Goal: Information Seeking & Learning: Learn about a topic

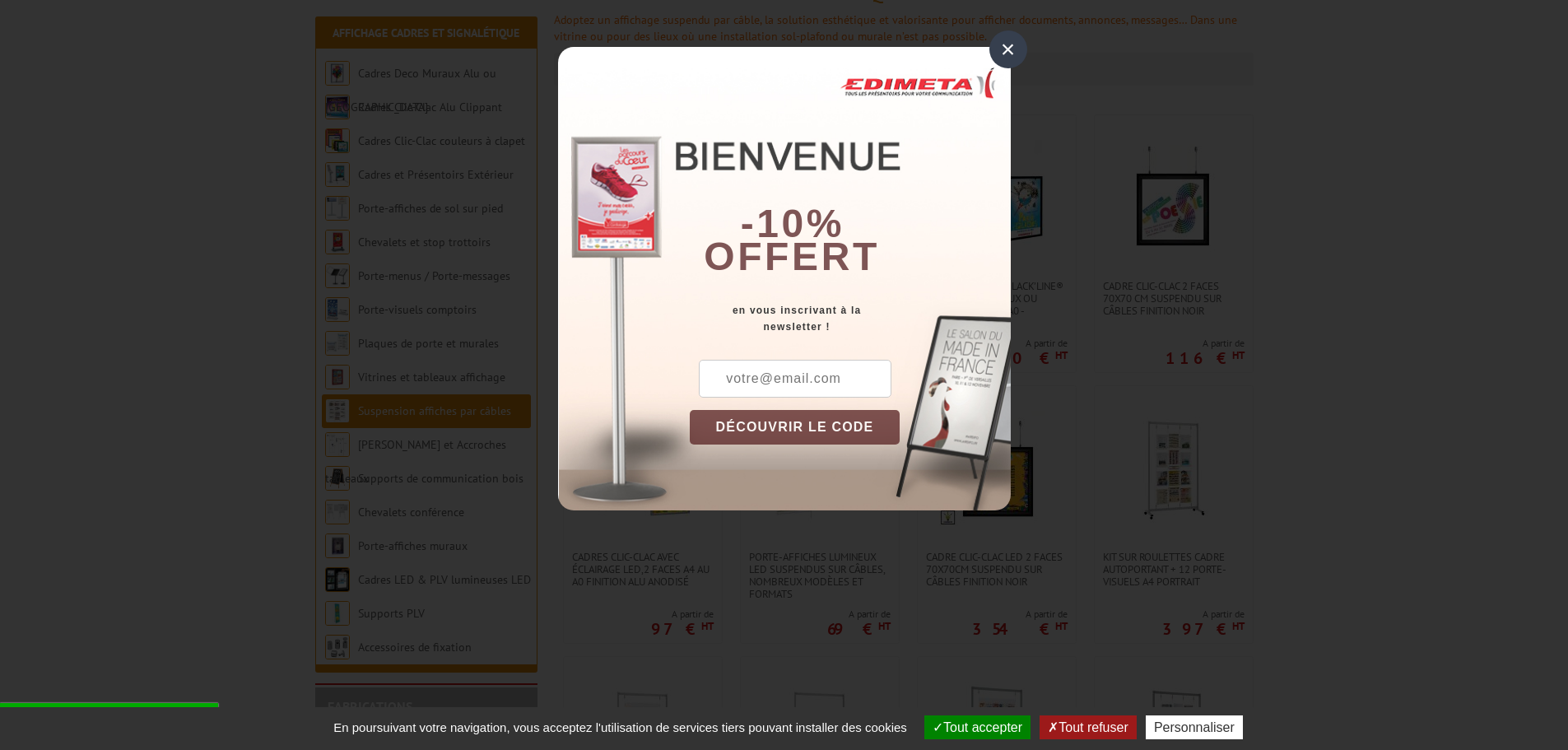
scroll to position [247, 0]
click at [1016, 54] on div "×" at bounding box center [1008, 50] width 38 height 38
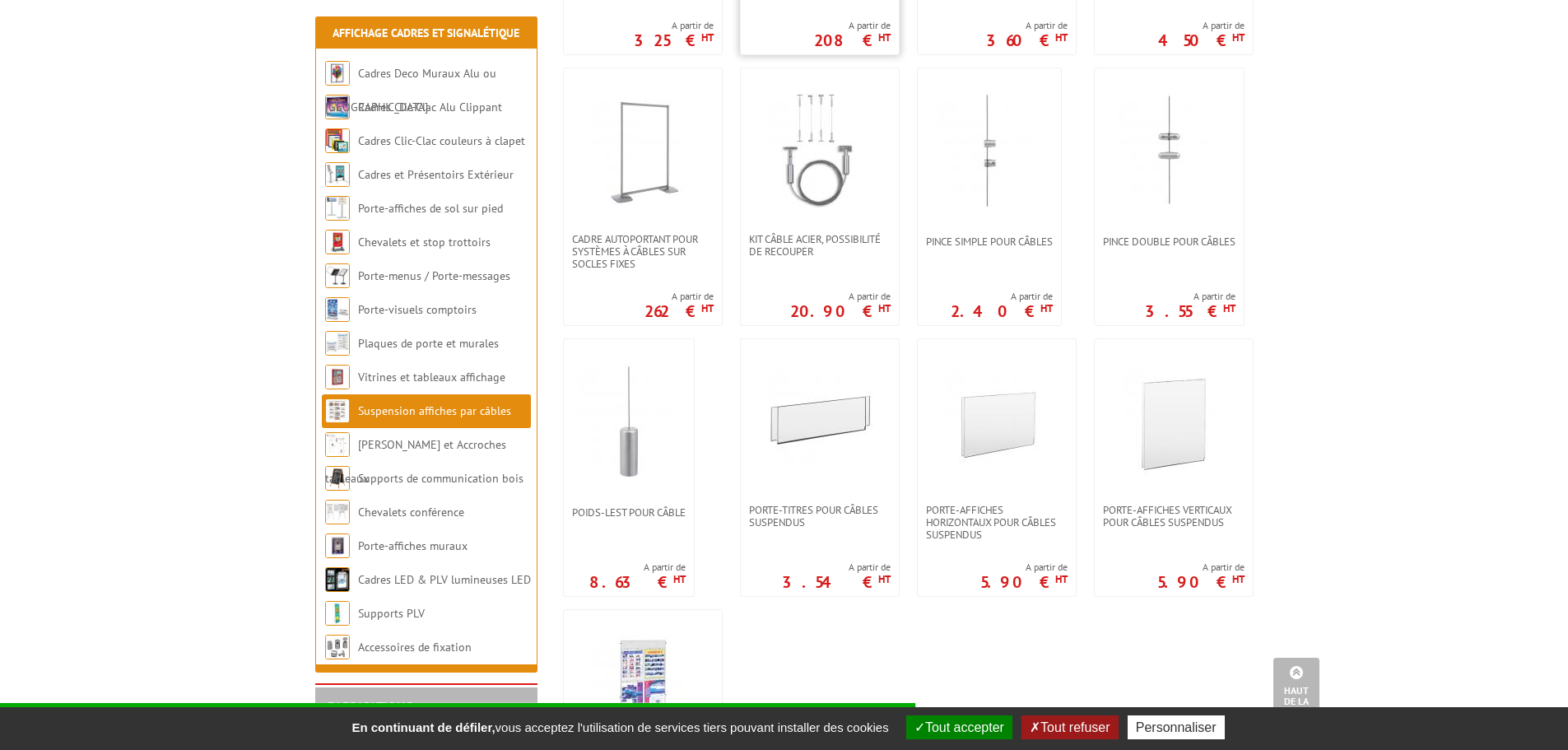
scroll to position [1153, 0]
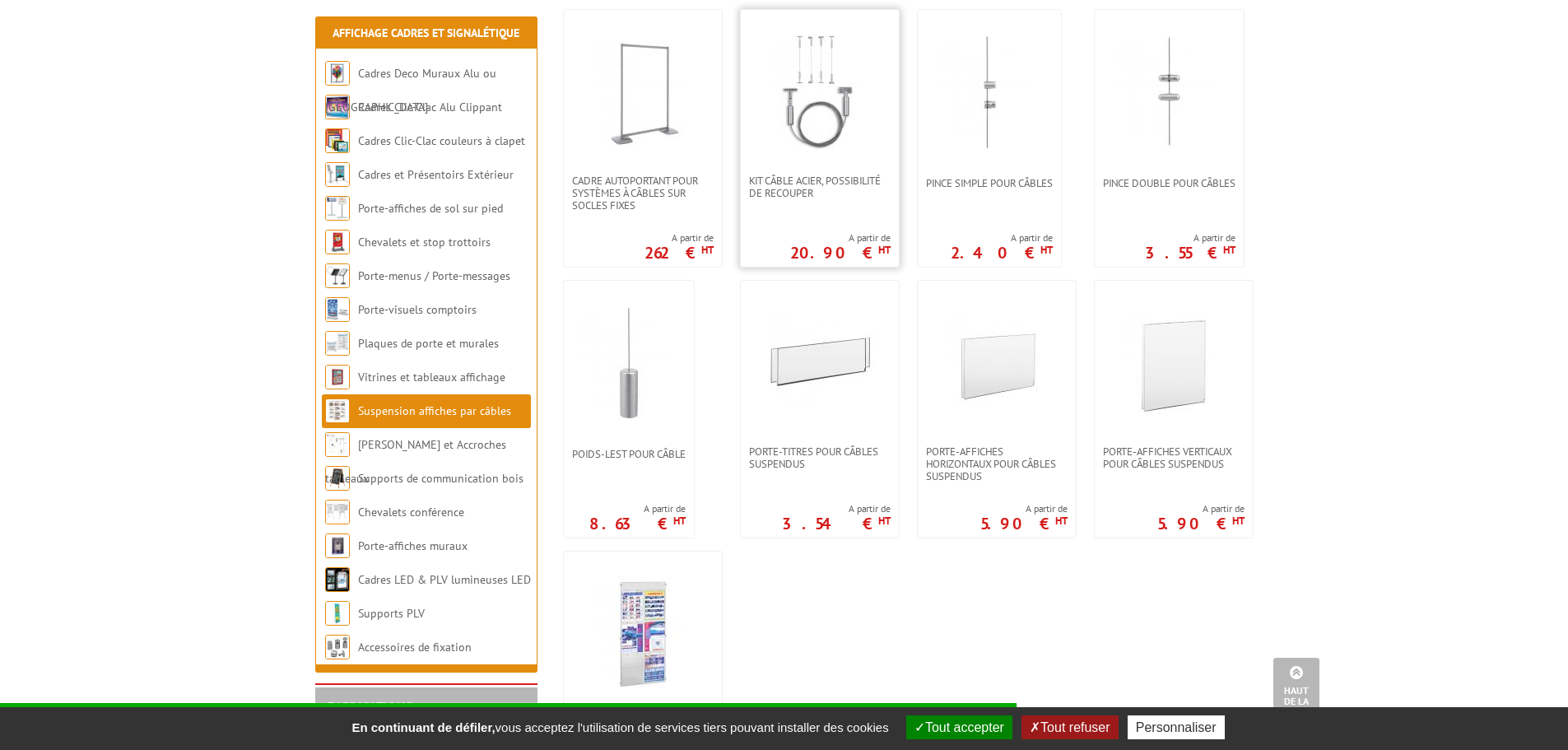
click at [838, 114] on img at bounding box center [820, 92] width 116 height 116
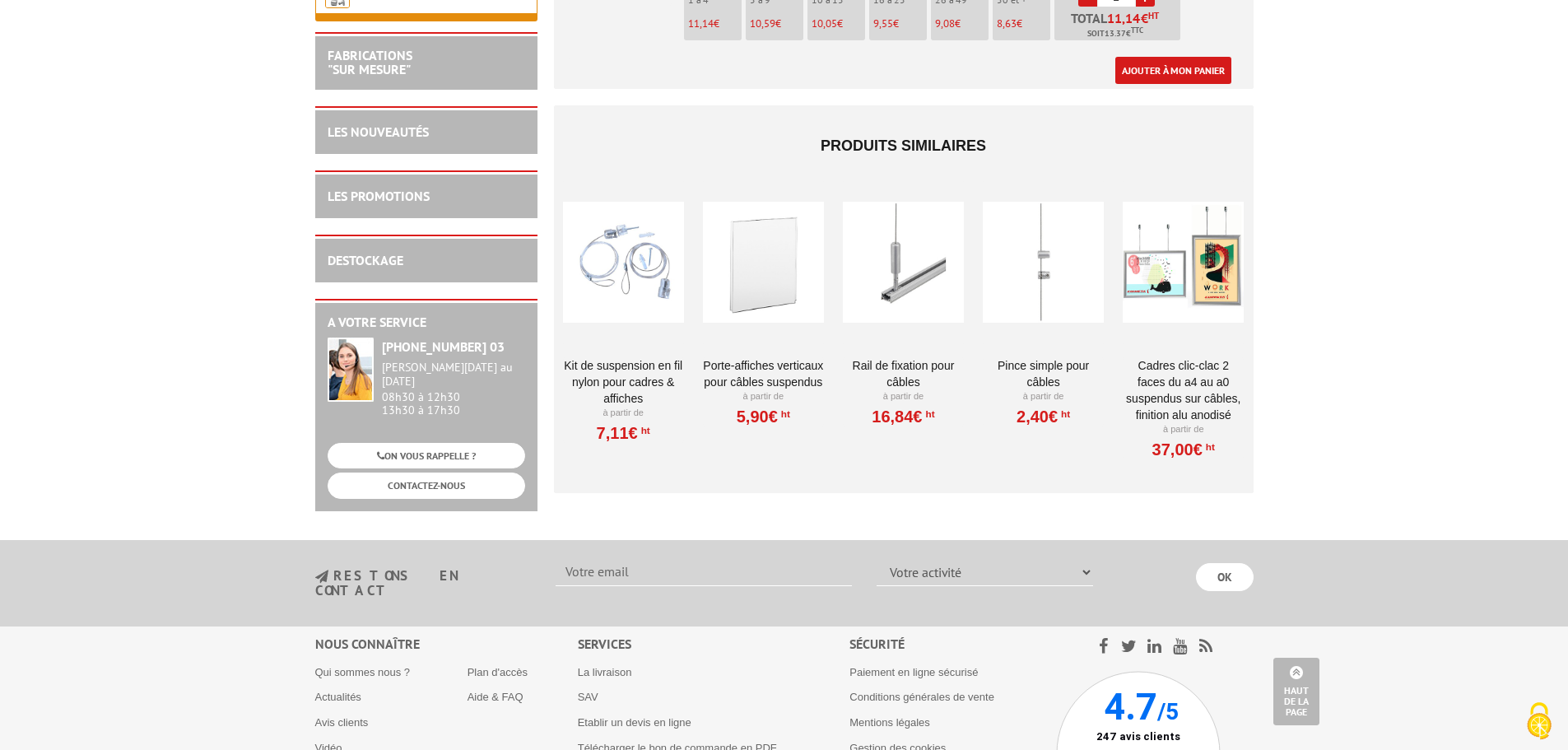
scroll to position [1400, 0]
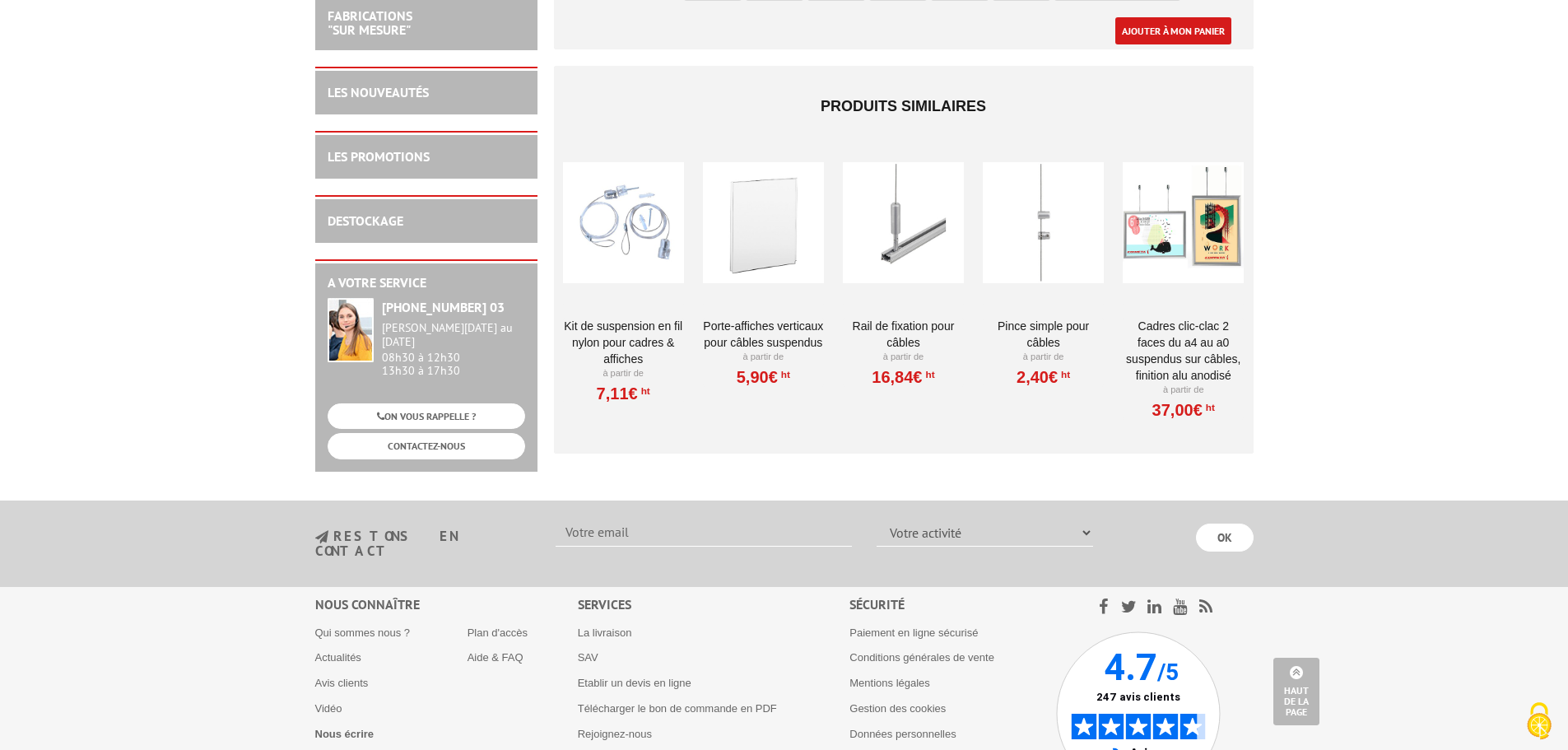
click at [891, 318] on link "Rail de fixation pour câbles" at bounding box center [903, 334] width 121 height 33
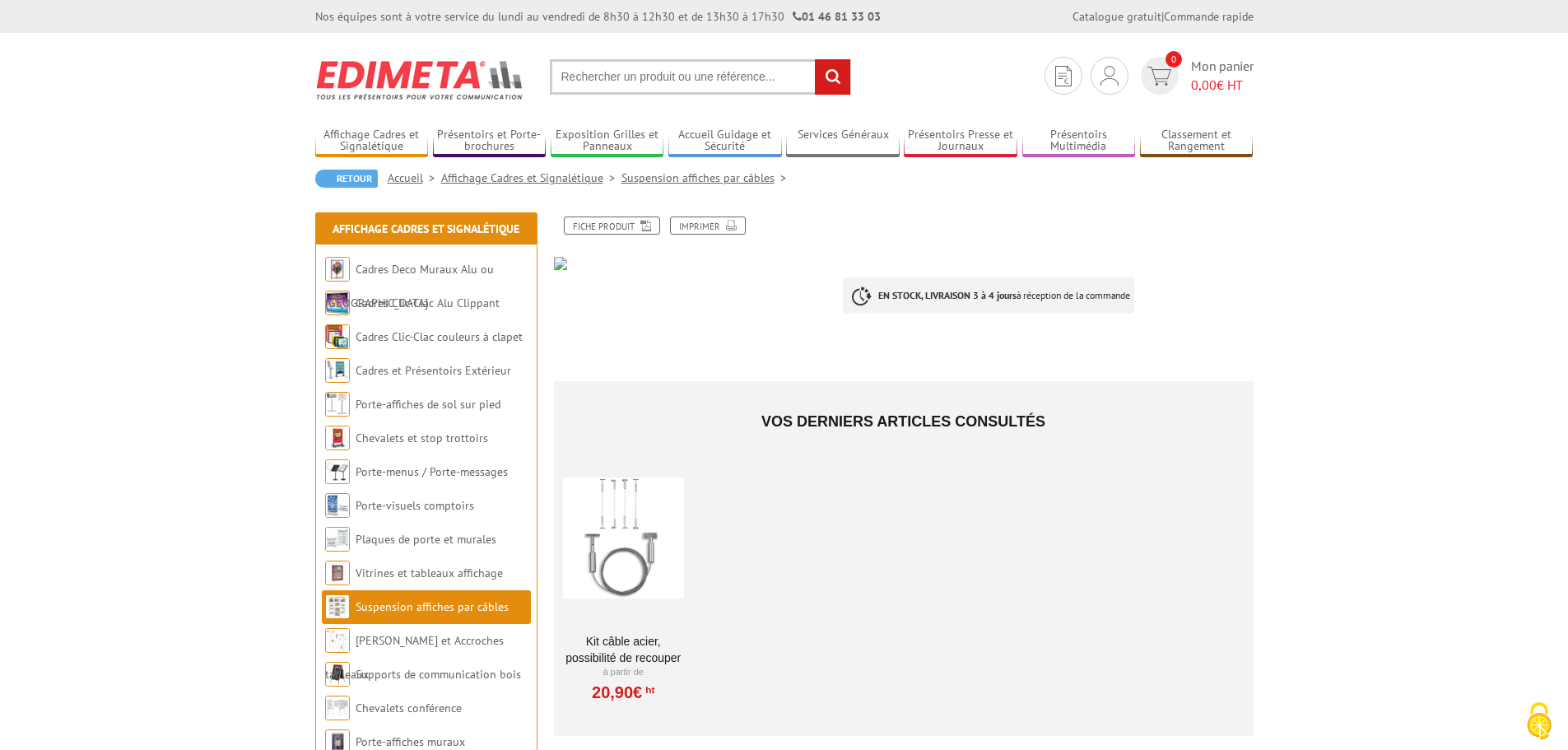
click at [596, 308] on div "Fiche produit Imprimer EN STOCK, LIVRAISON 3 à 4 jours à réception de la comman…" at bounding box center [904, 476] width 724 height 520
click at [564, 248] on div "Fiche produit Imprimer" at bounding box center [904, 233] width 724 height 33
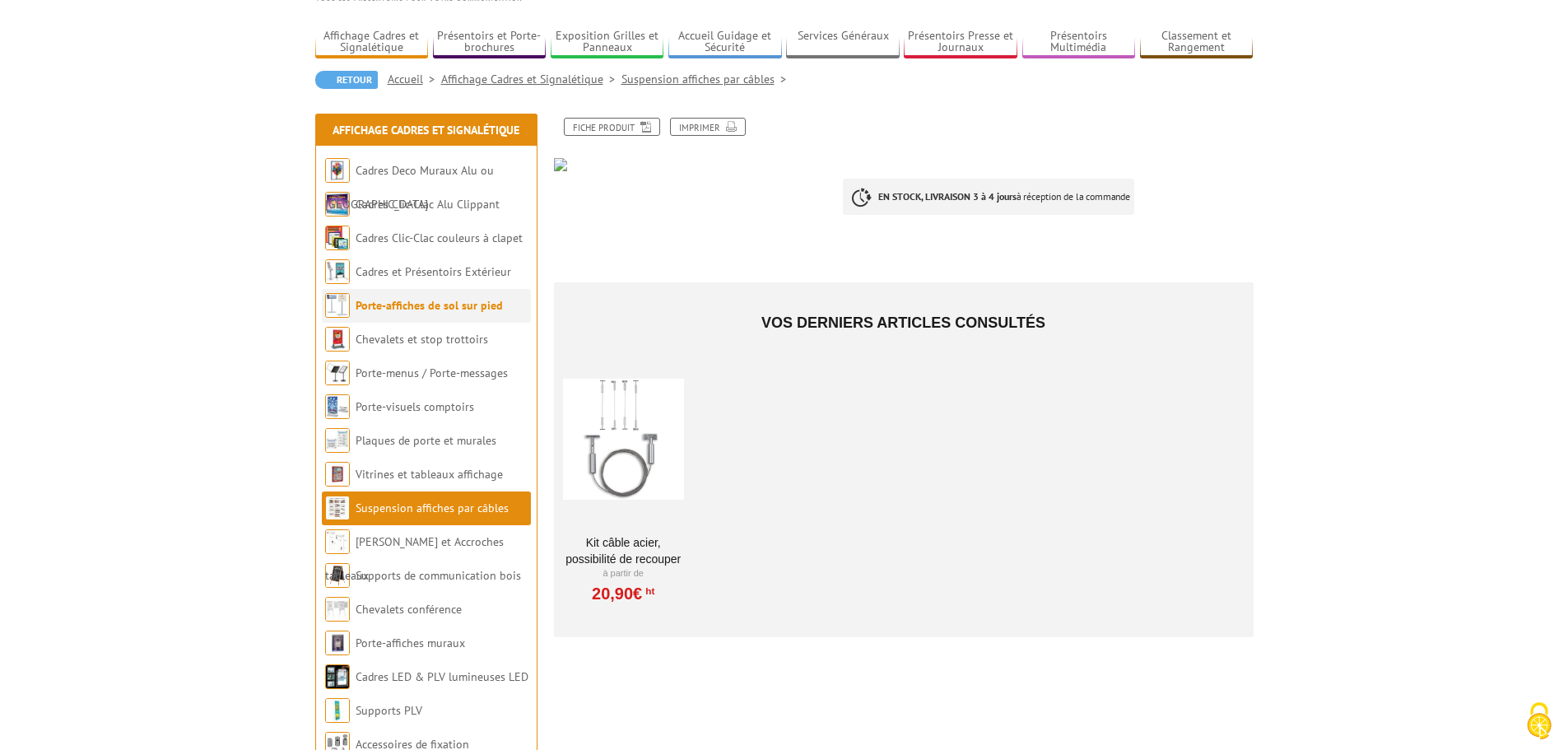
scroll to position [329, 0]
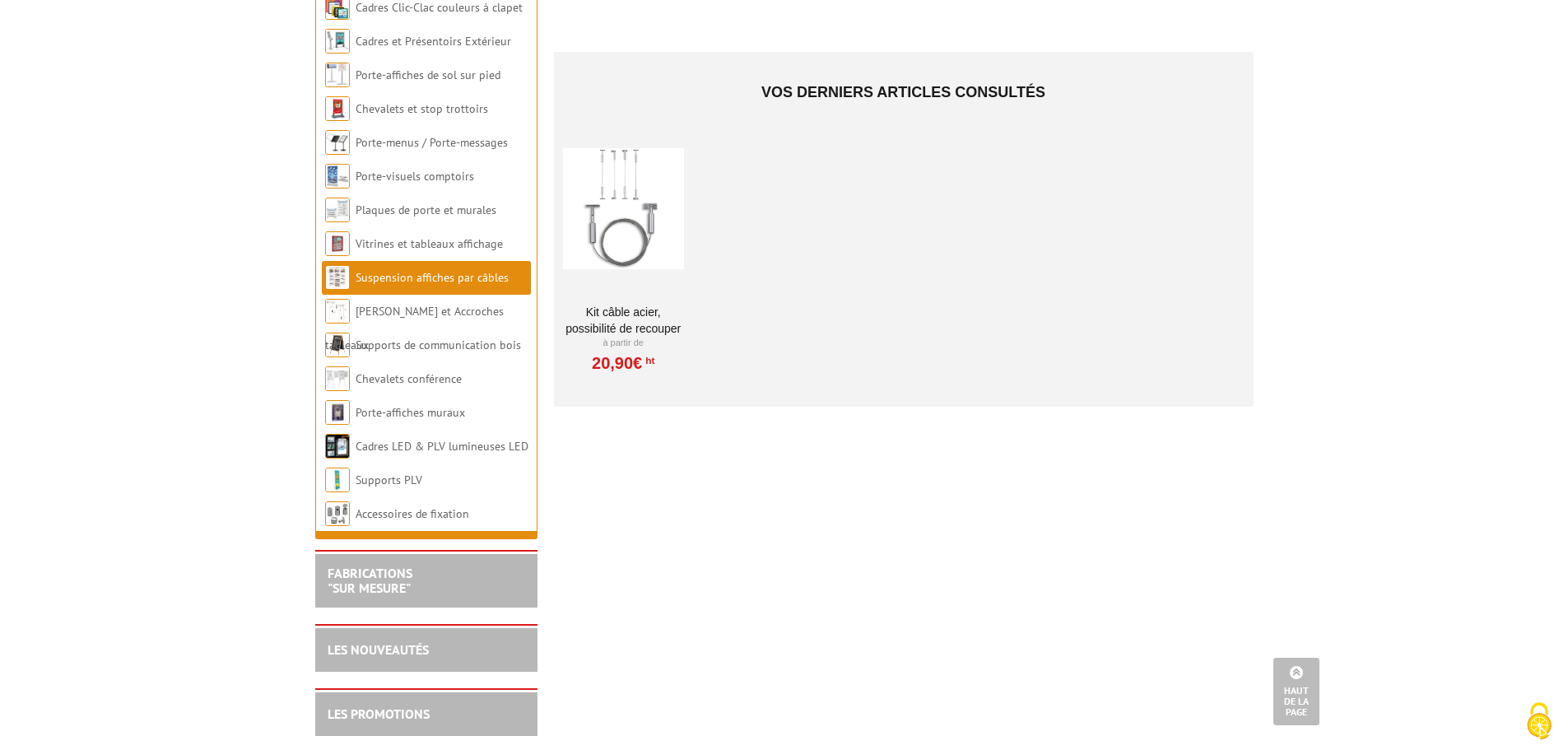
click at [467, 286] on li "Suspension affiches par câbles" at bounding box center [425, 277] width 209 height 33
click at [467, 276] on link "Suspension affiches par câbles" at bounding box center [432, 277] width 153 height 14
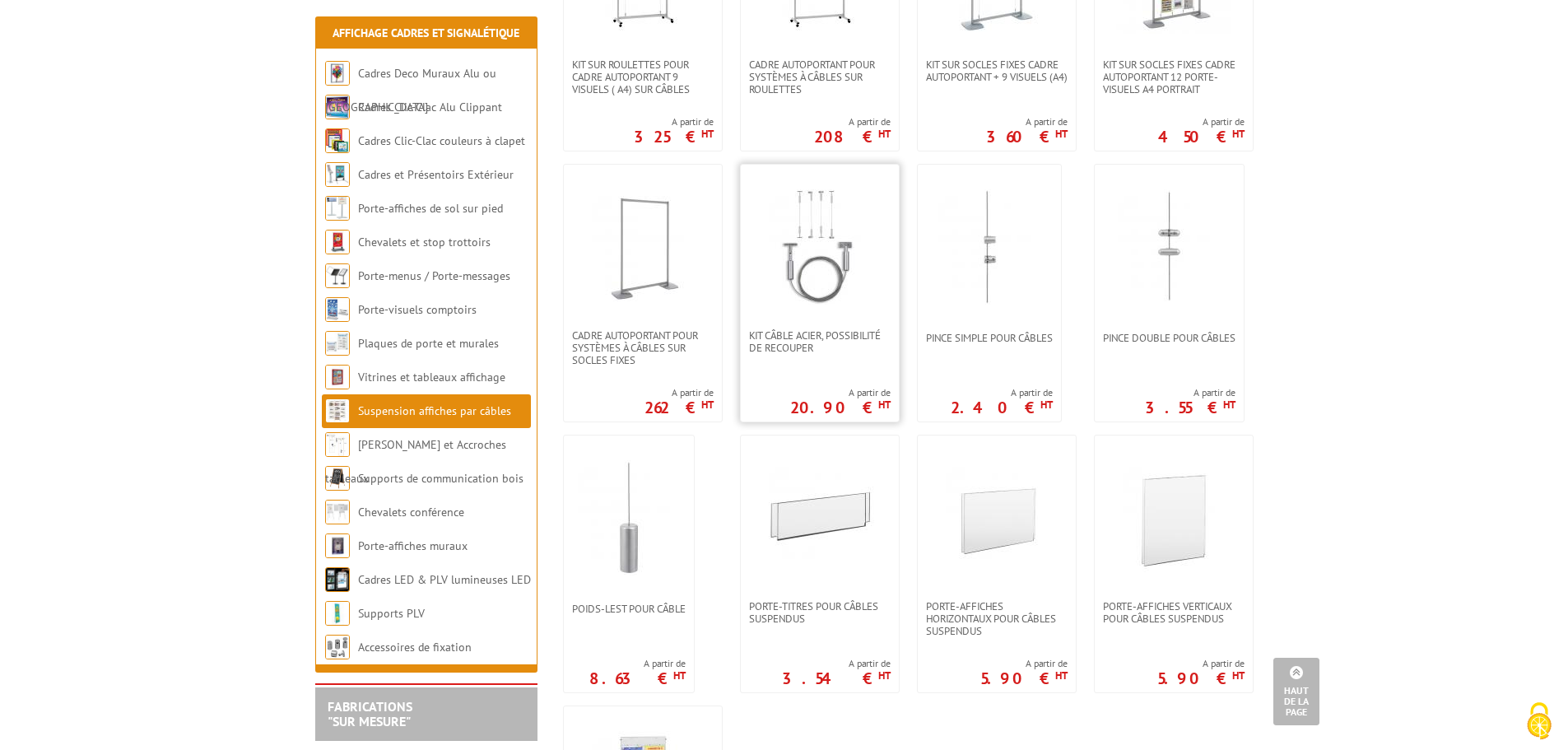
scroll to position [988, 0]
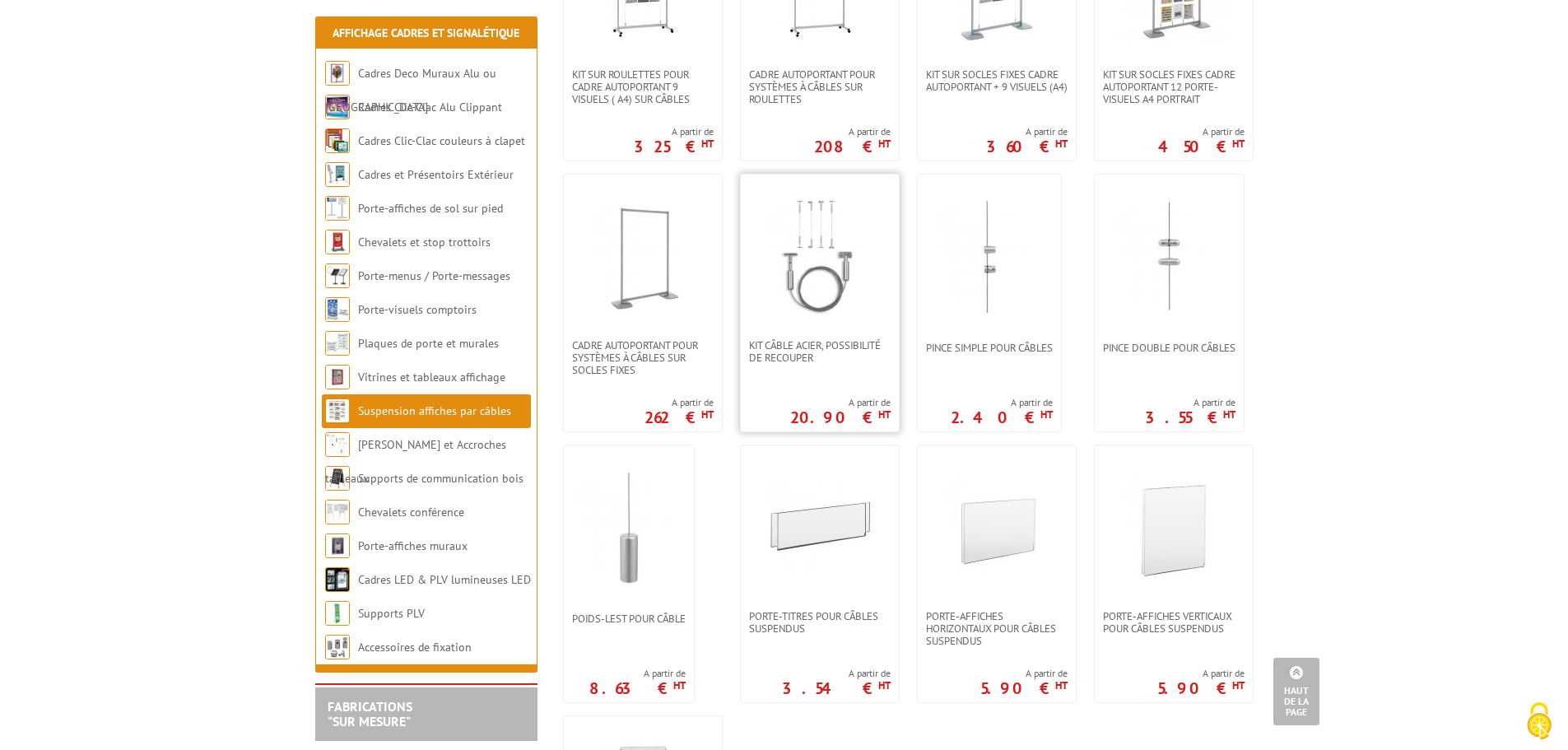
click at [873, 270] on img at bounding box center [820, 258] width 116 height 116
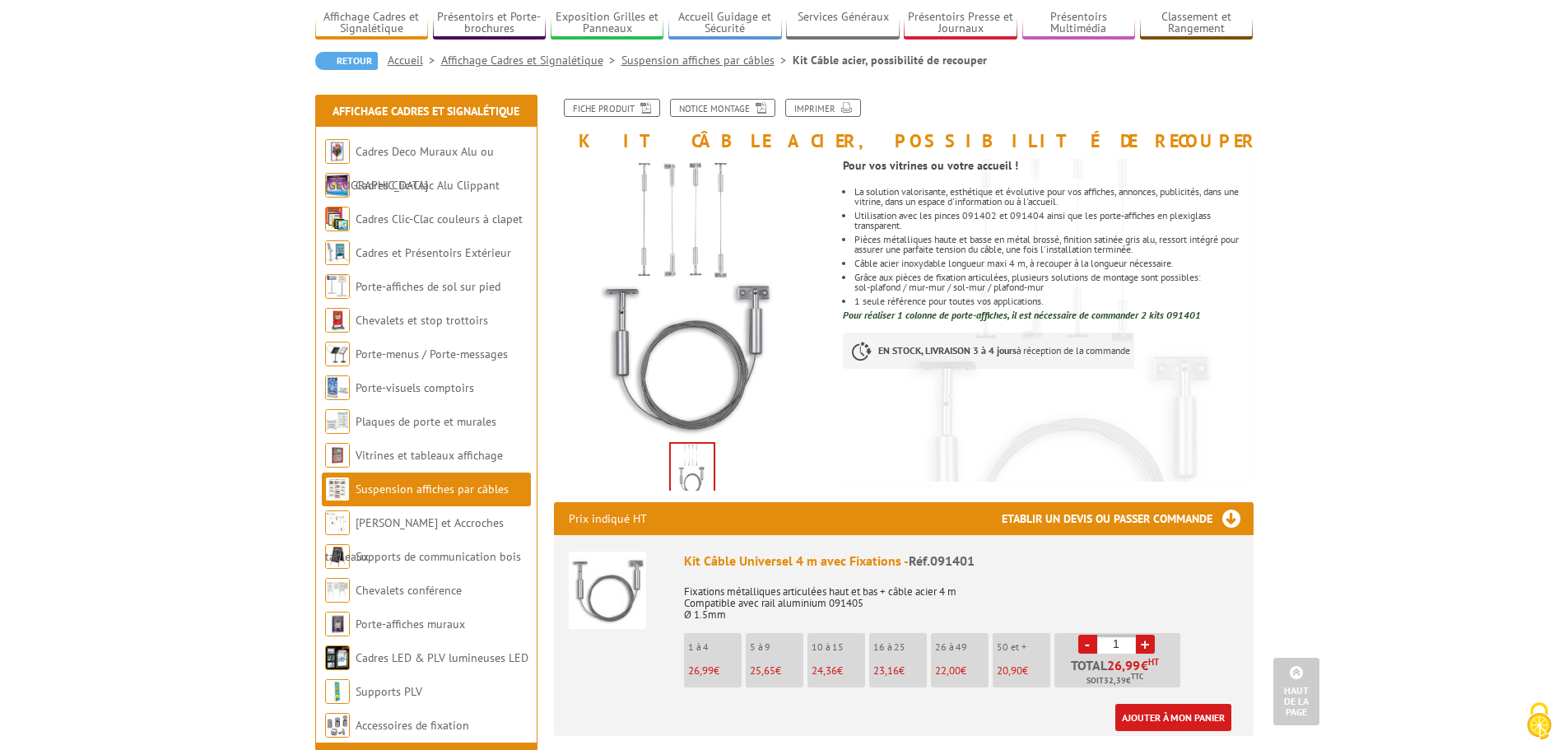
scroll to position [82, 0]
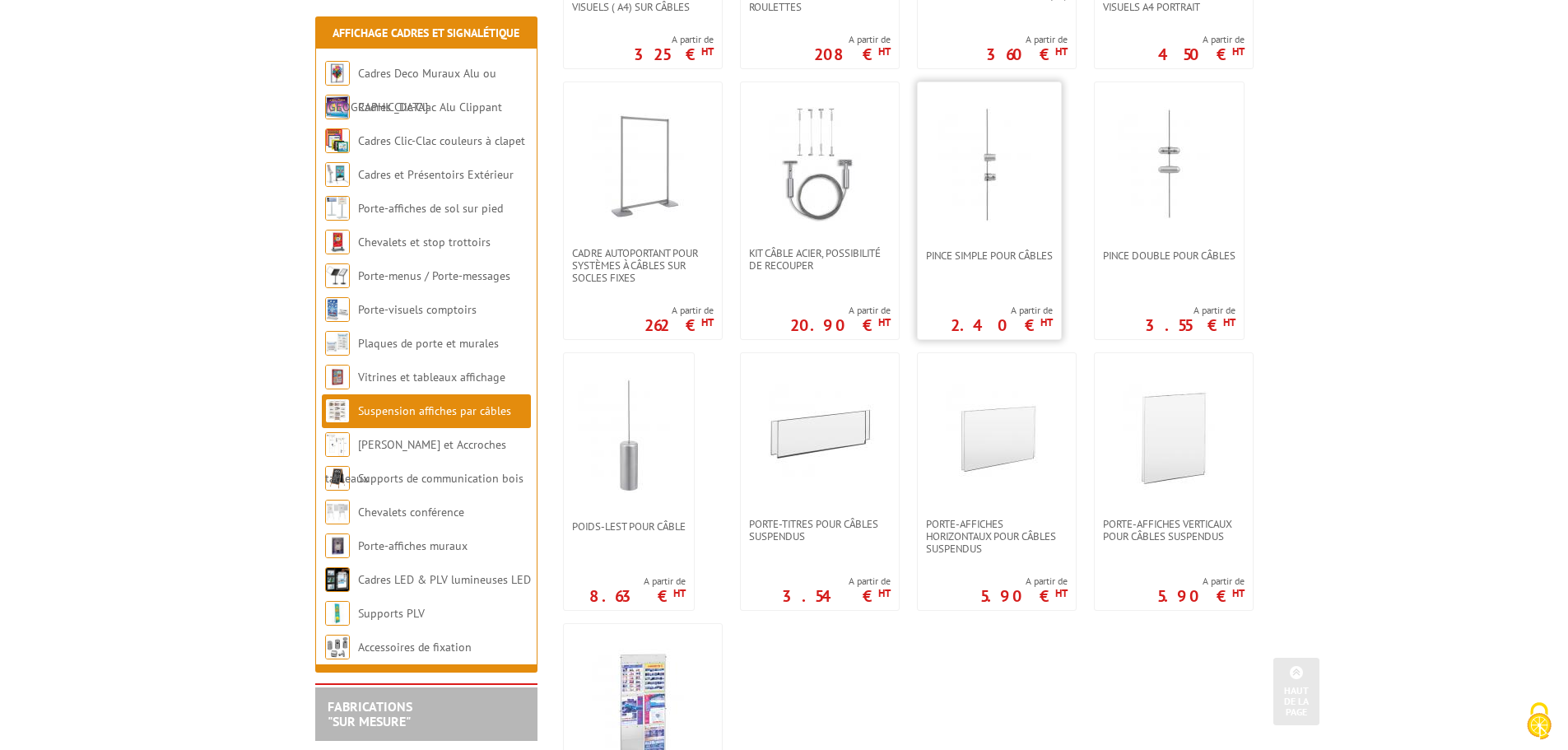
scroll to position [1317, 0]
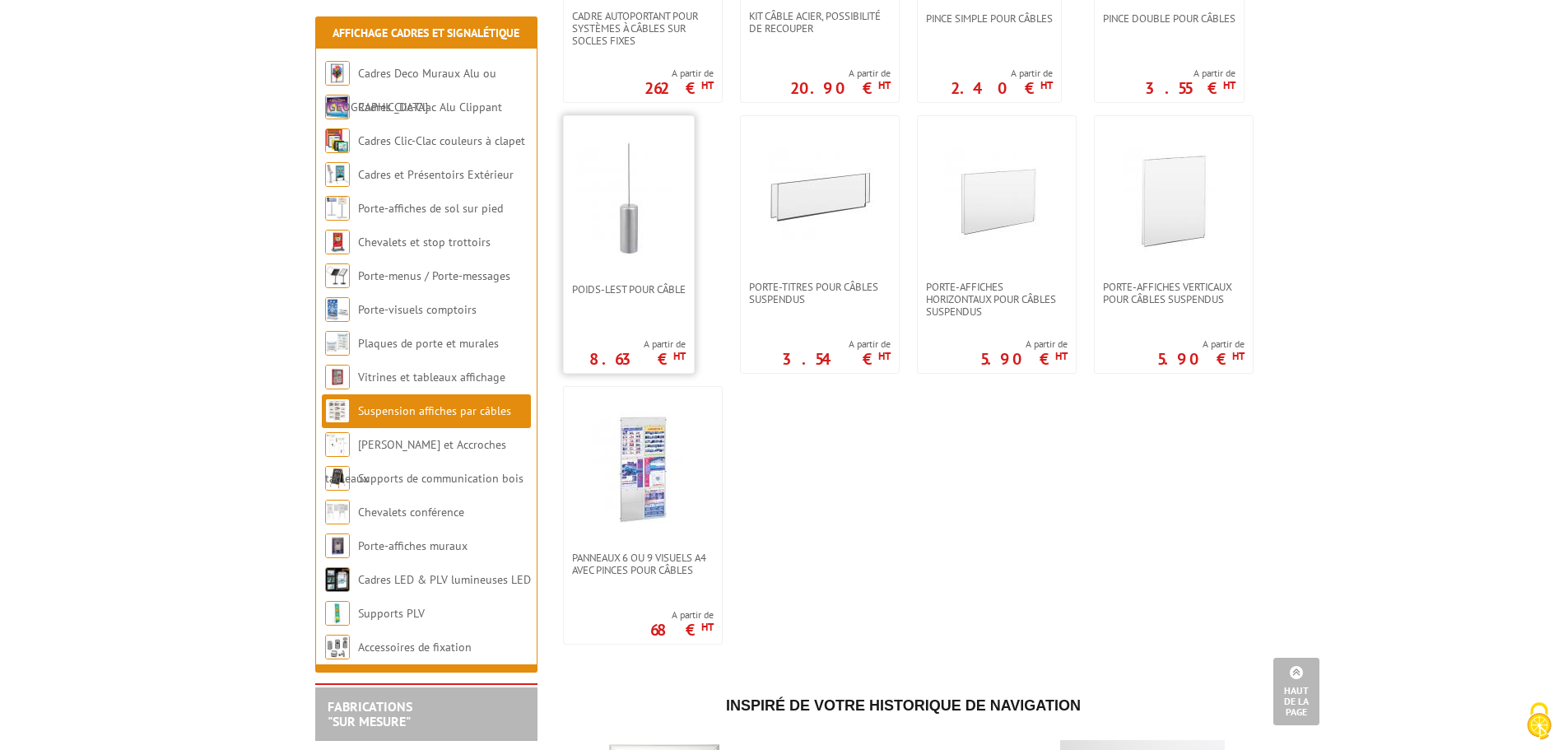
click at [649, 203] on img at bounding box center [629, 199] width 116 height 116
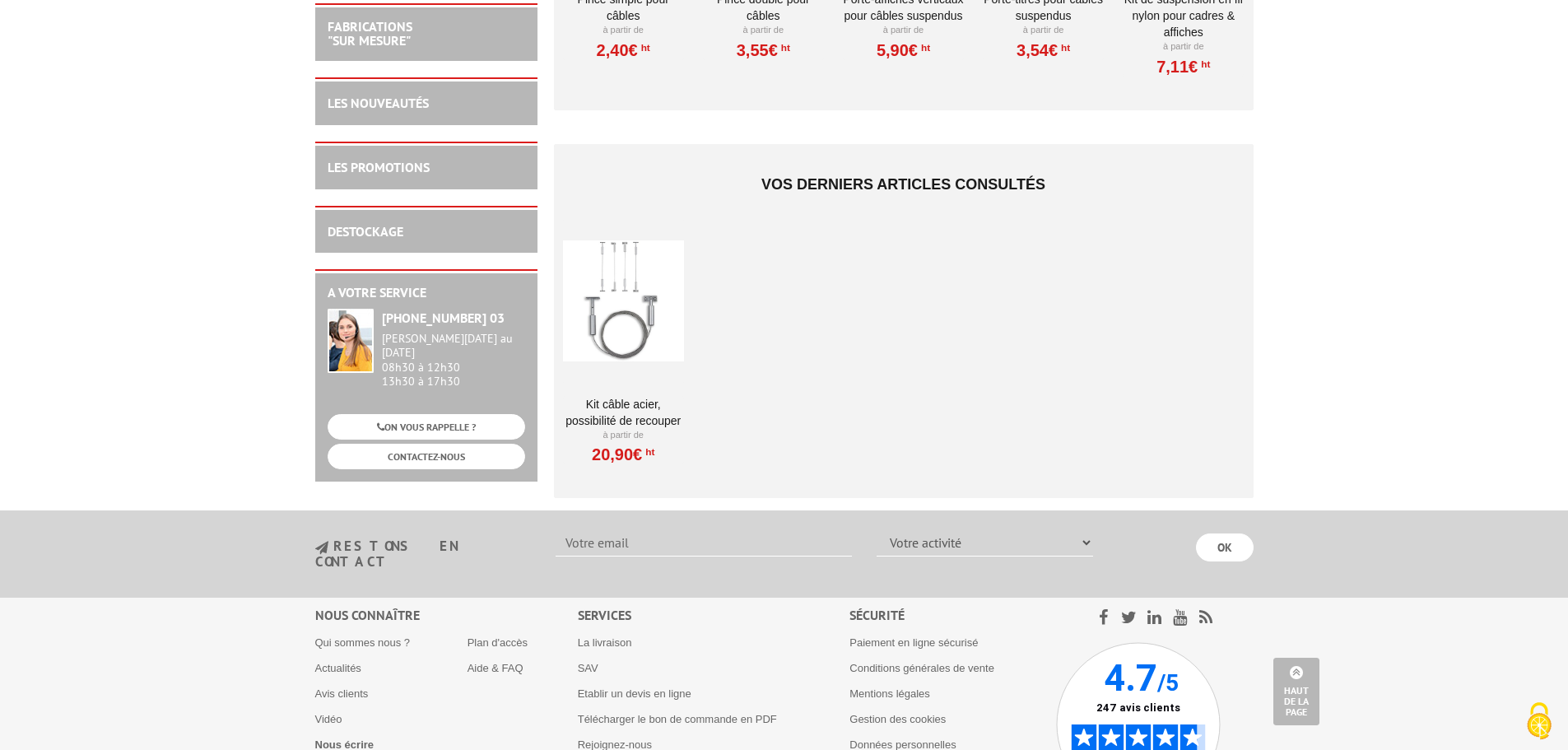
scroll to position [1400, 0]
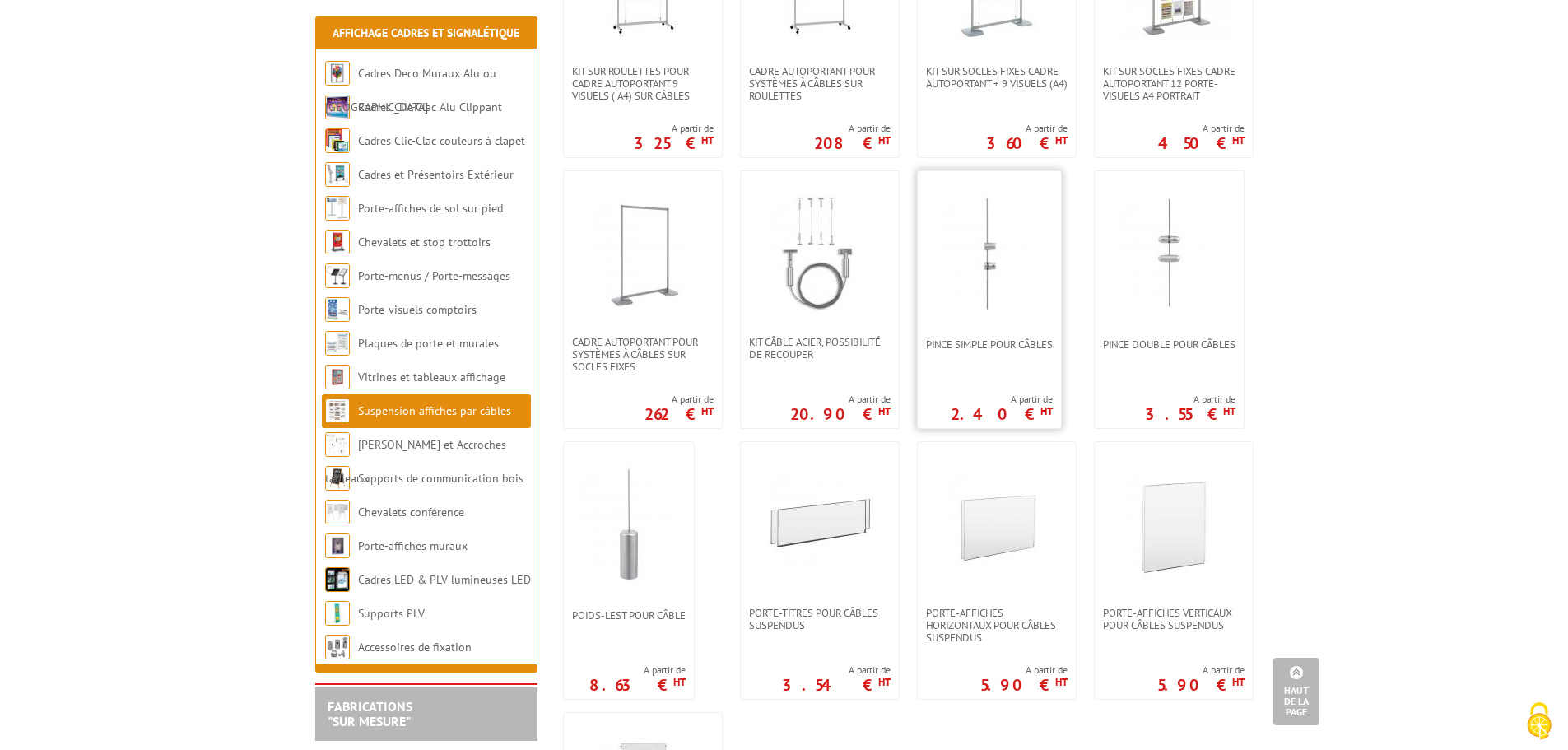
scroll to position [988, 0]
click at [847, 300] on img at bounding box center [820, 258] width 116 height 116
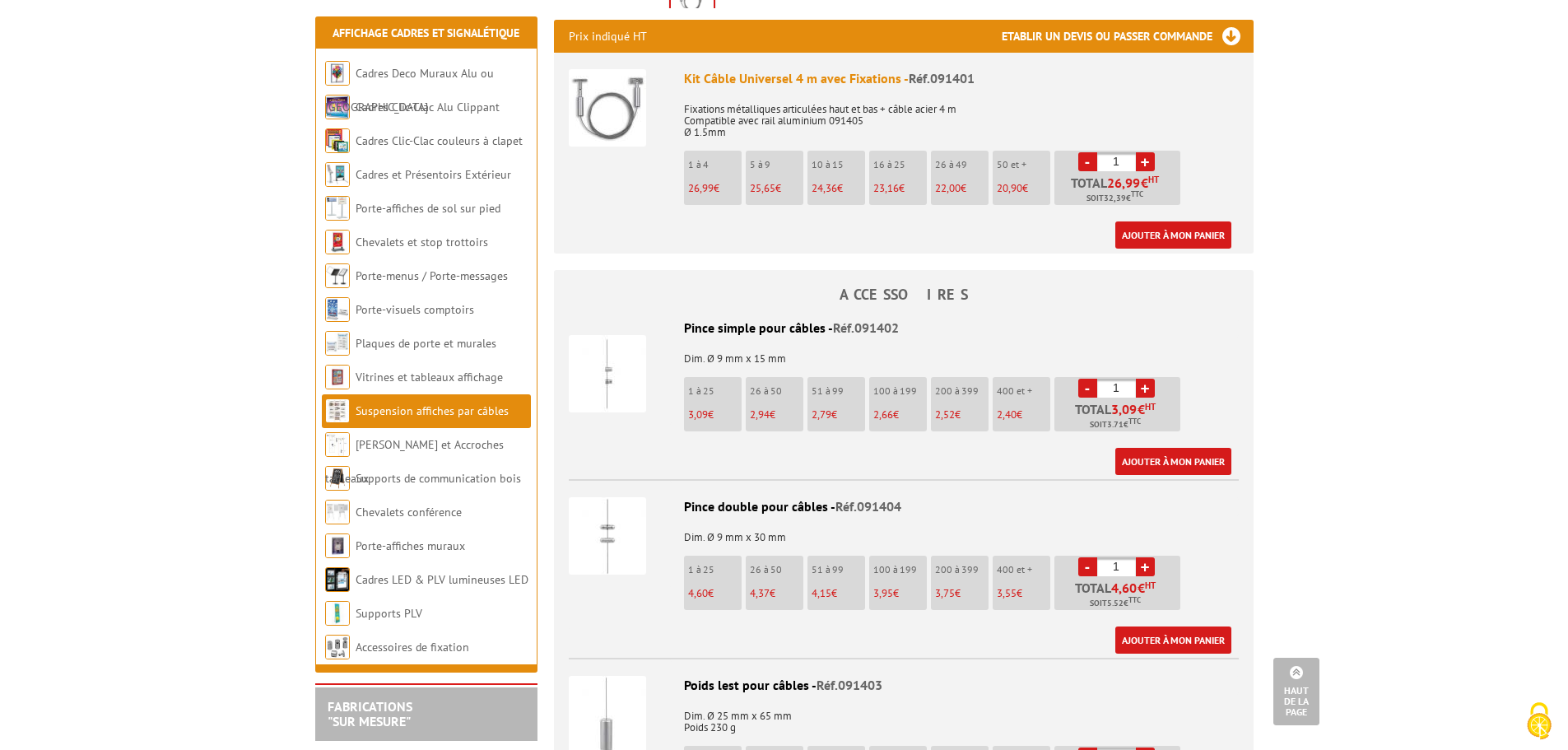
scroll to position [577, 0]
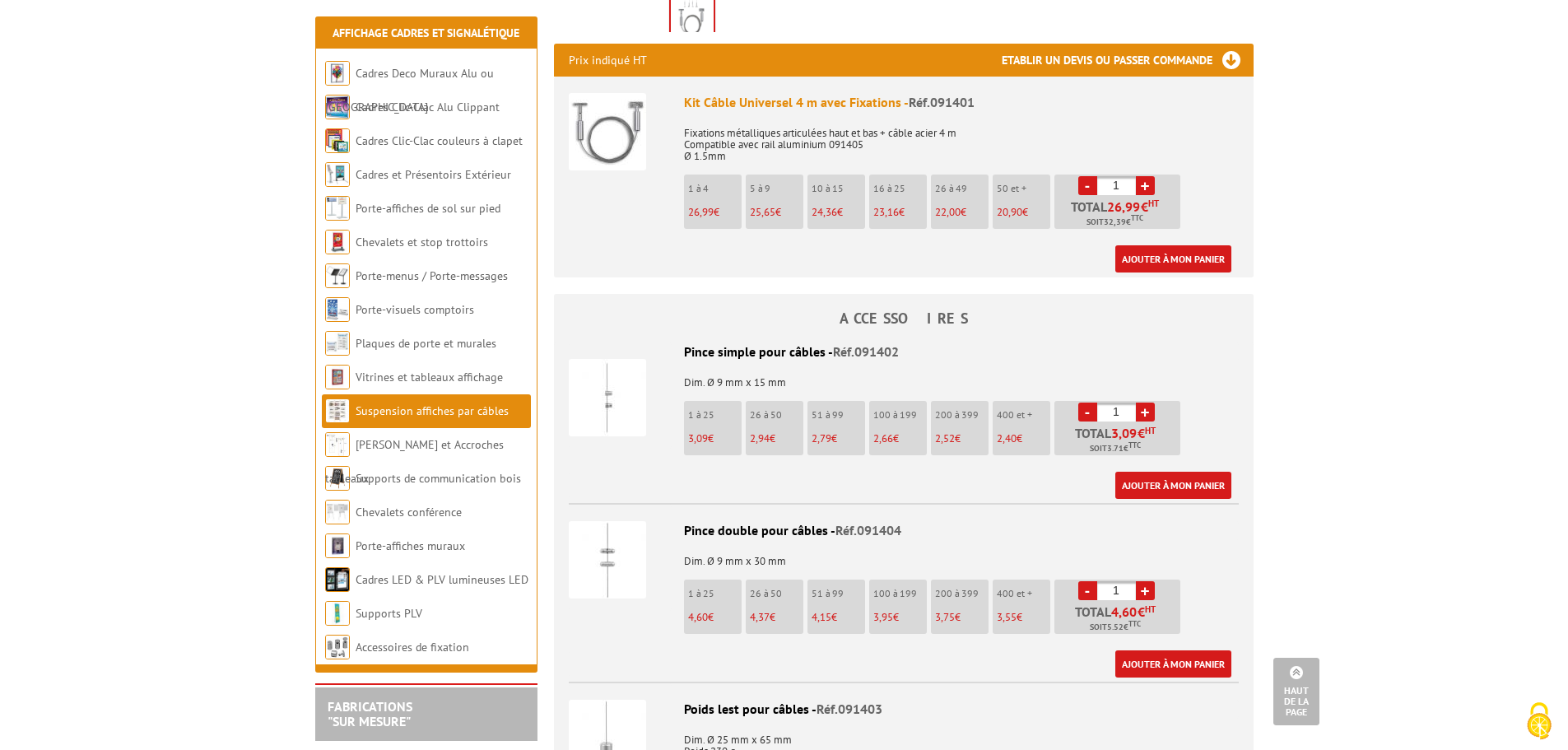
click at [727, 530] on div "Pince double pour câbles - Réf.091404" at bounding box center [904, 530] width 670 height 19
click at [614, 553] on img at bounding box center [608, 560] width 78 height 78
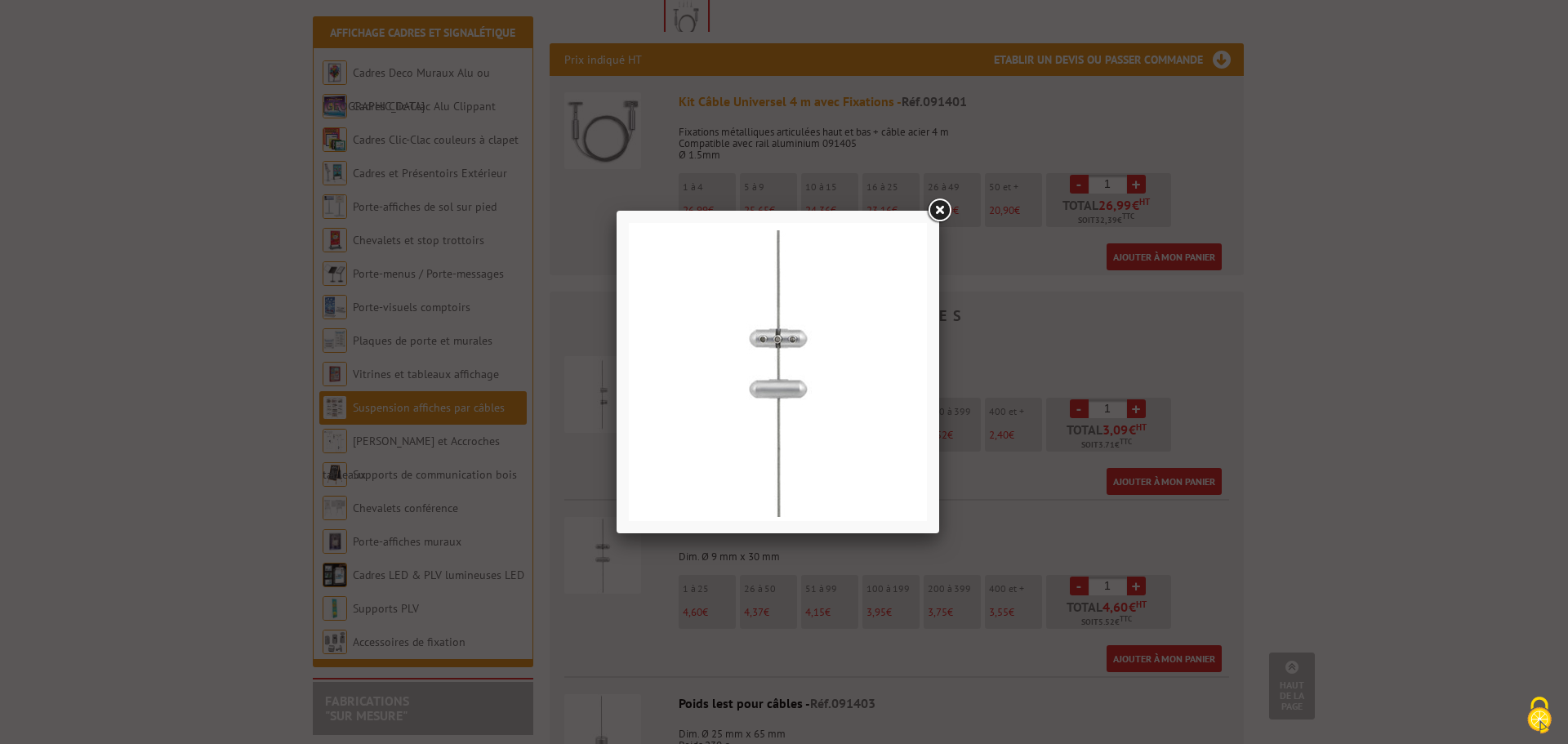
click at [1031, 313] on div at bounding box center [784, 372] width 1568 height 744
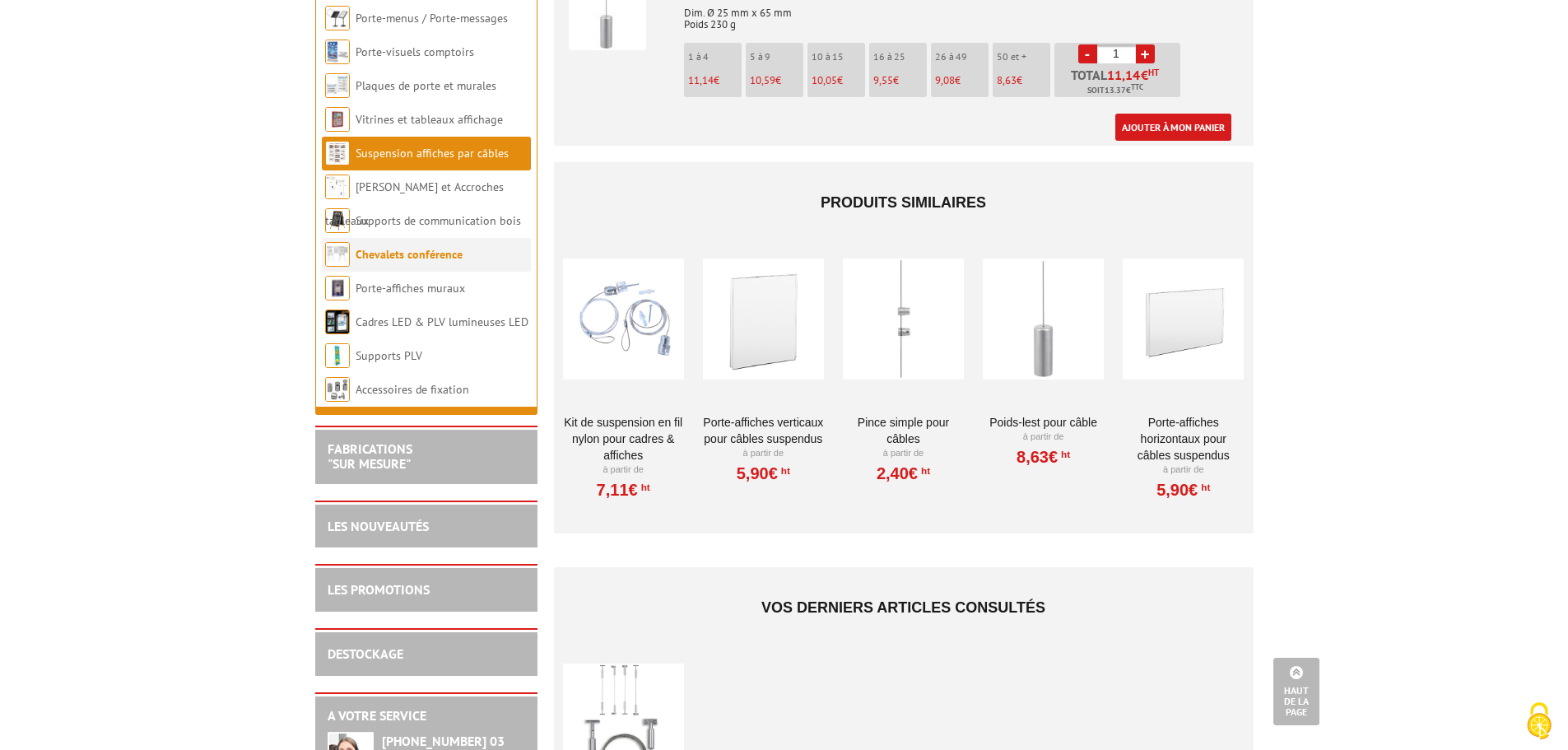
scroll to position [1279, 0]
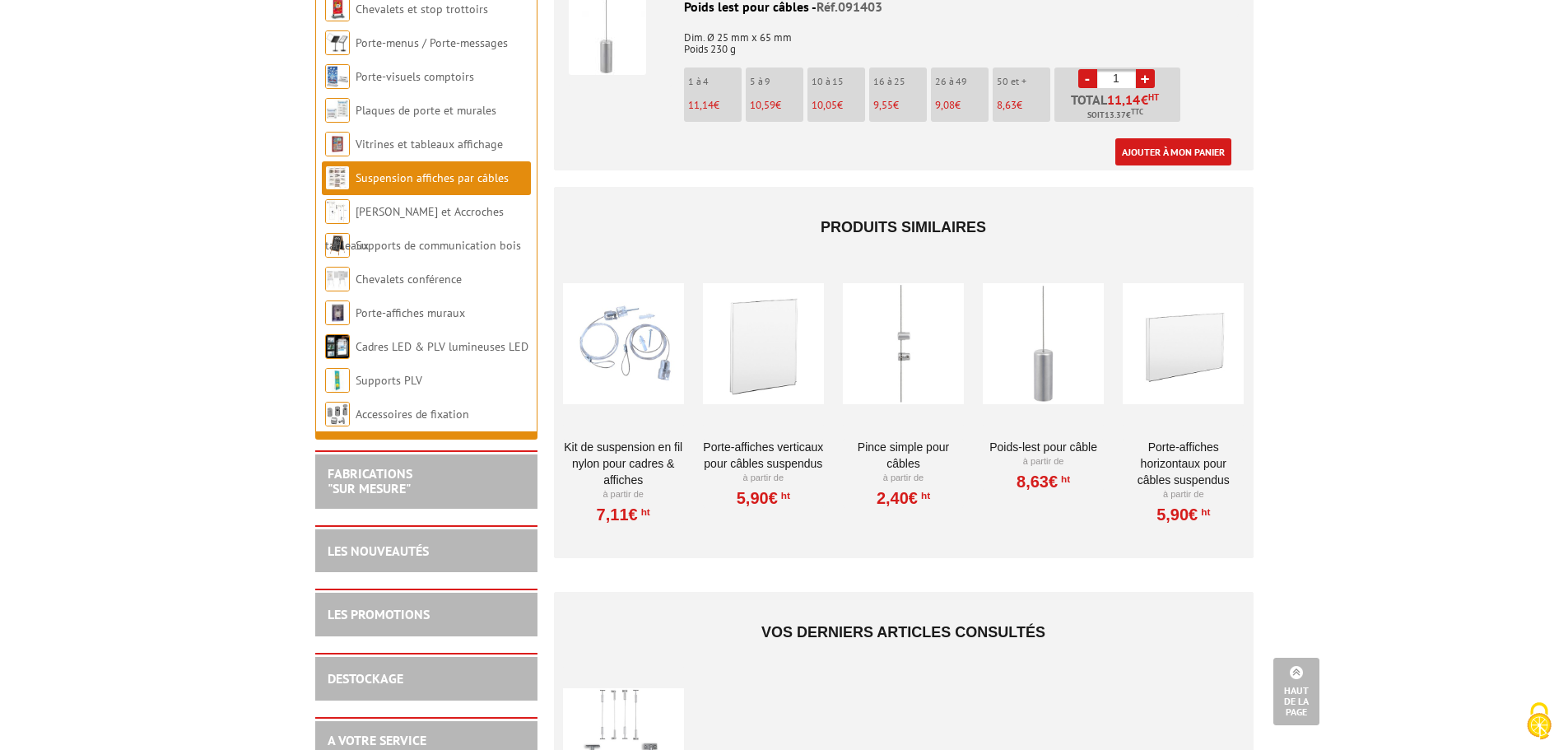
click at [466, 185] on link "Suspension affiches par câbles" at bounding box center [432, 178] width 153 height 14
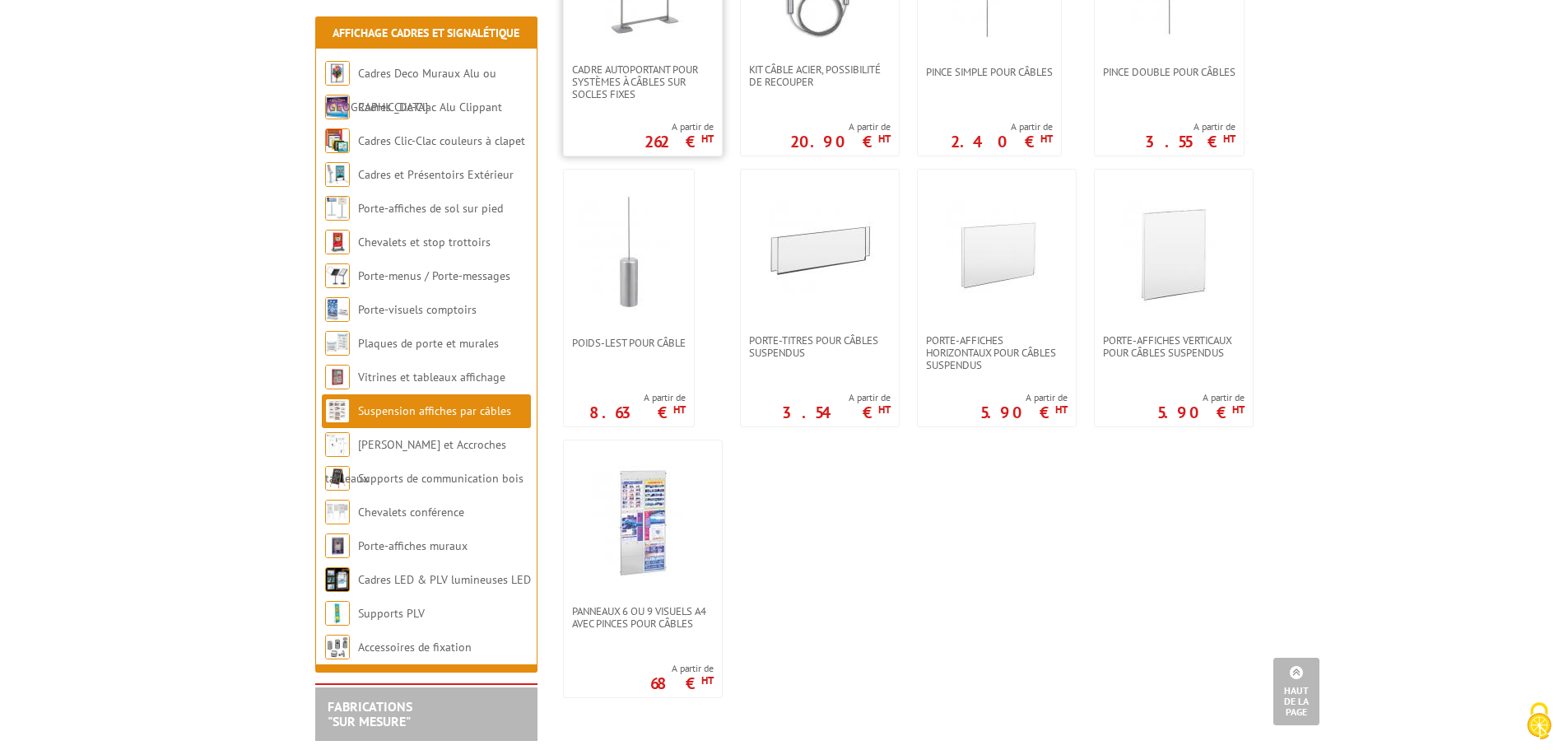
scroll to position [1235, 0]
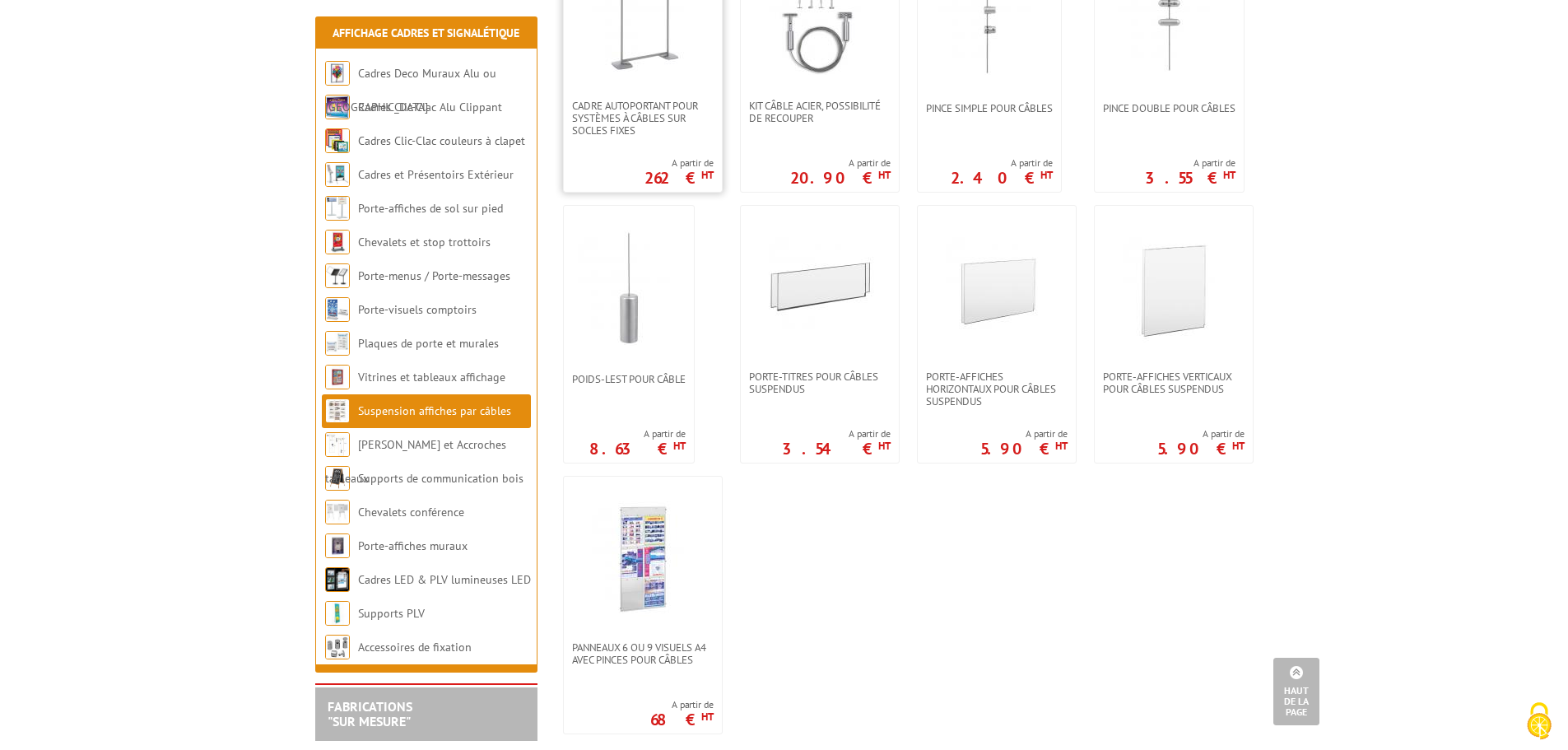
scroll to position [1317, 0]
